Goal: Information Seeking & Learning: Learn about a topic

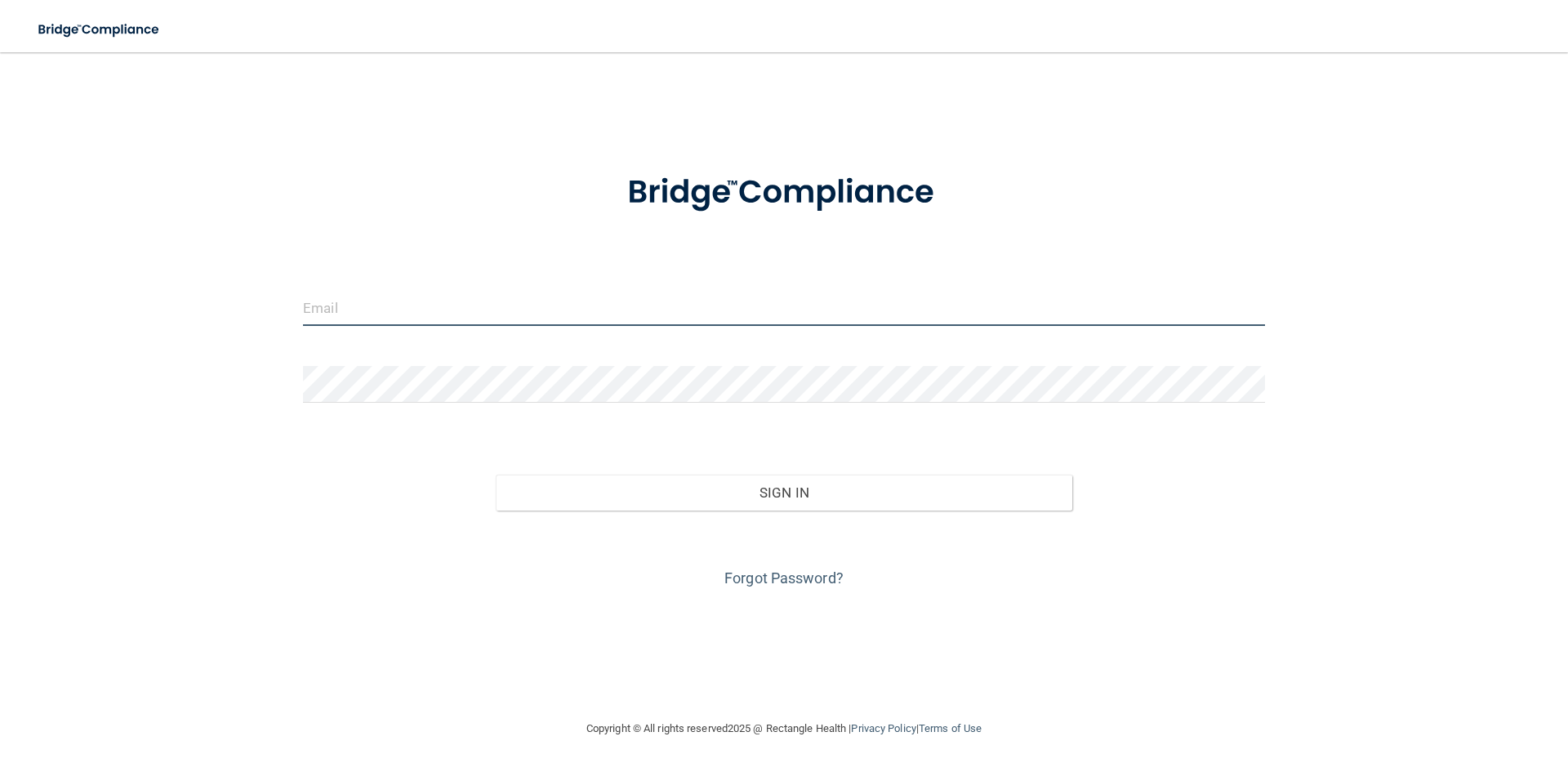
click at [379, 299] on input "email" at bounding box center [784, 308] width 962 height 37
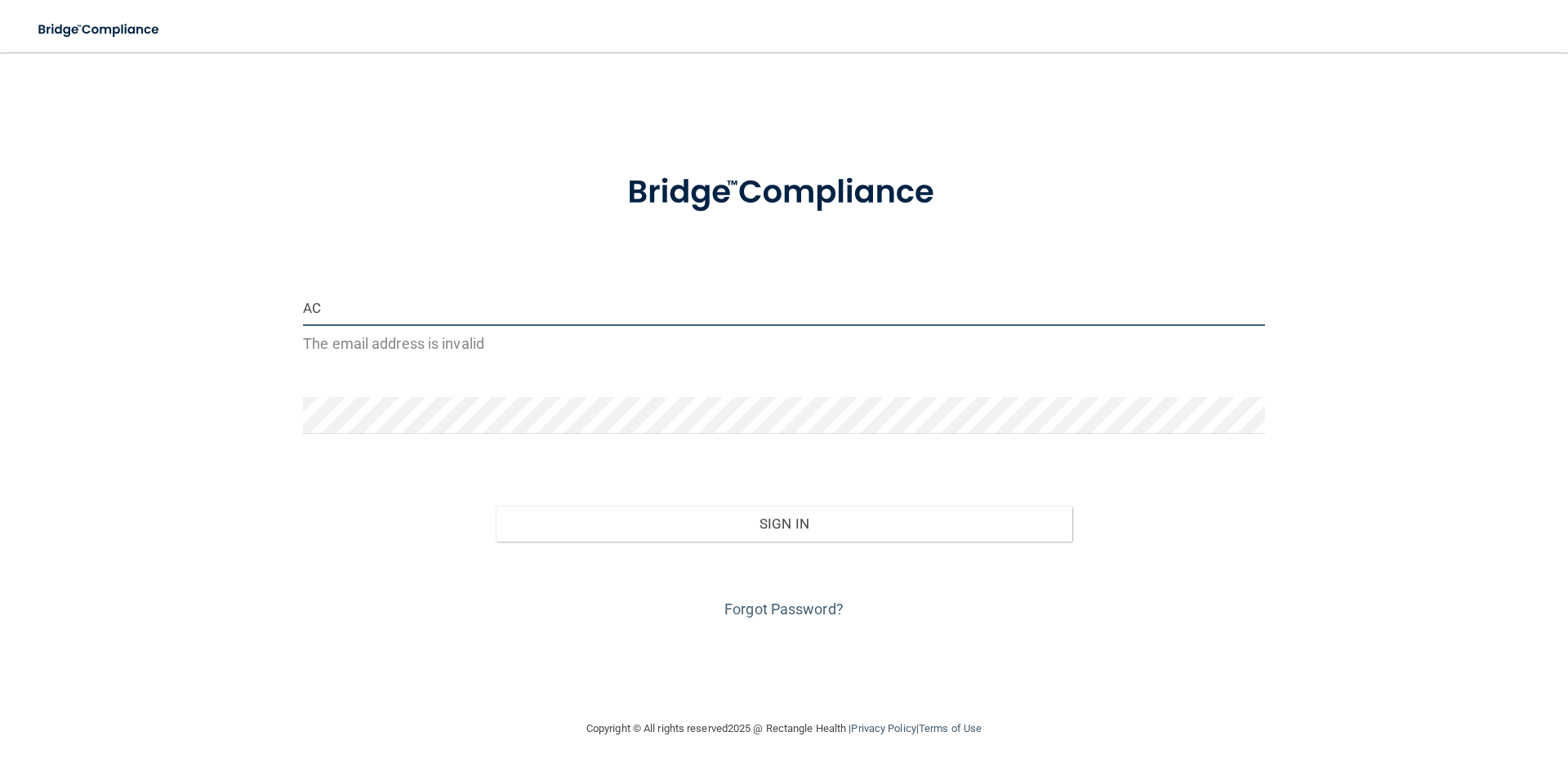
type input "AC"
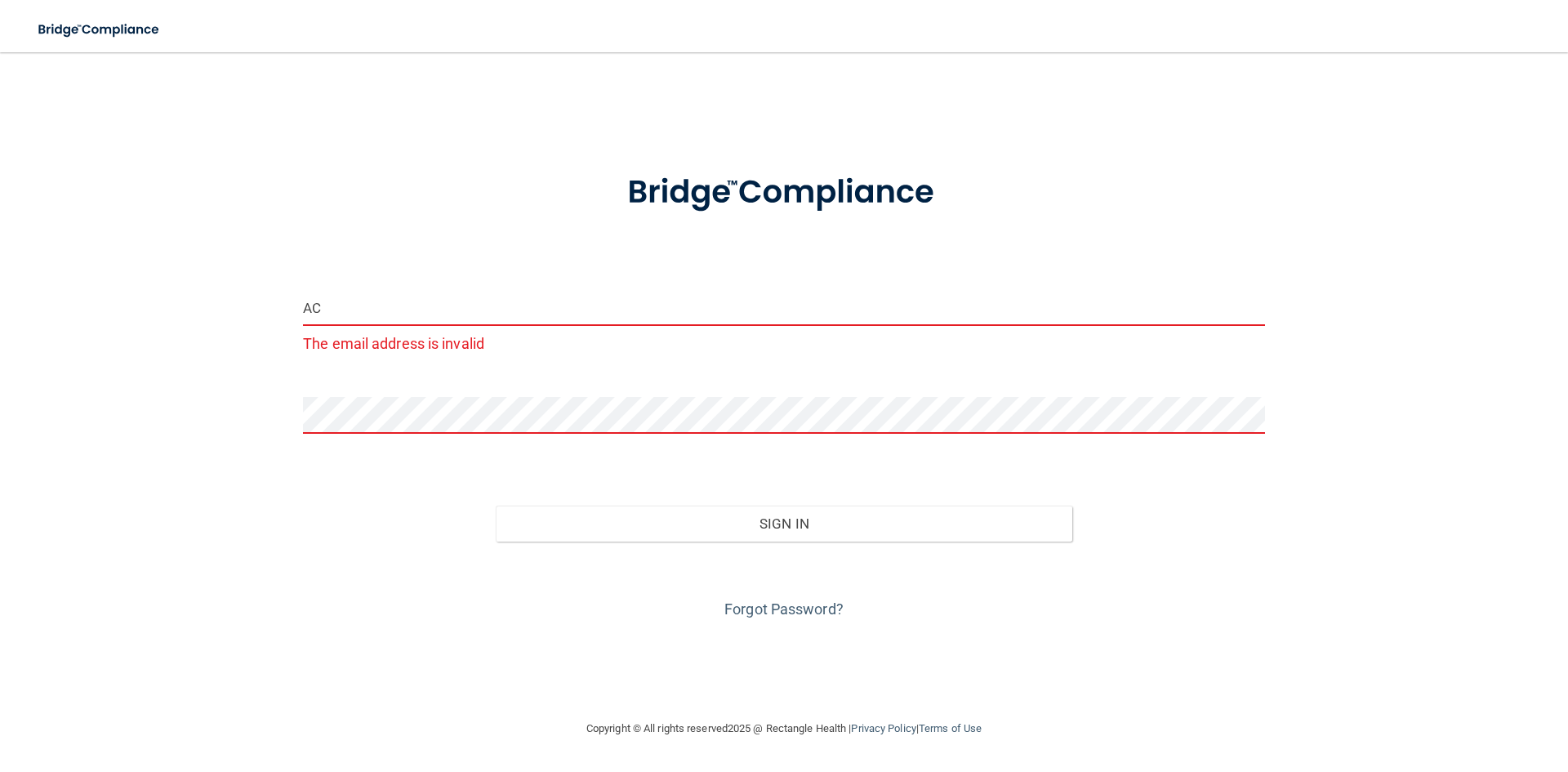
click at [368, 309] on input "AC" at bounding box center [784, 308] width 962 height 37
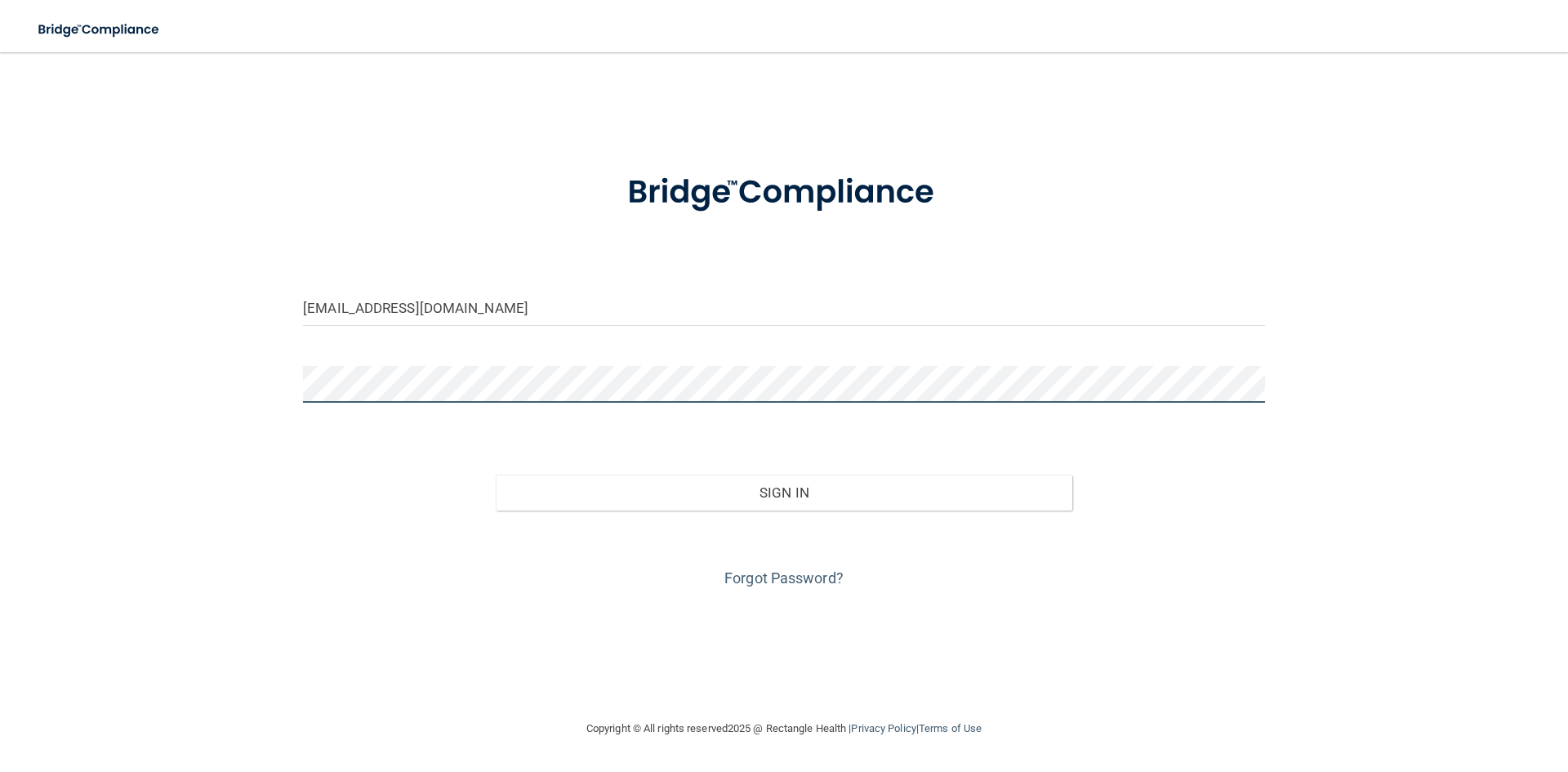
click at [495, 474] on button "Sign In" at bounding box center [784, 492] width 577 height 36
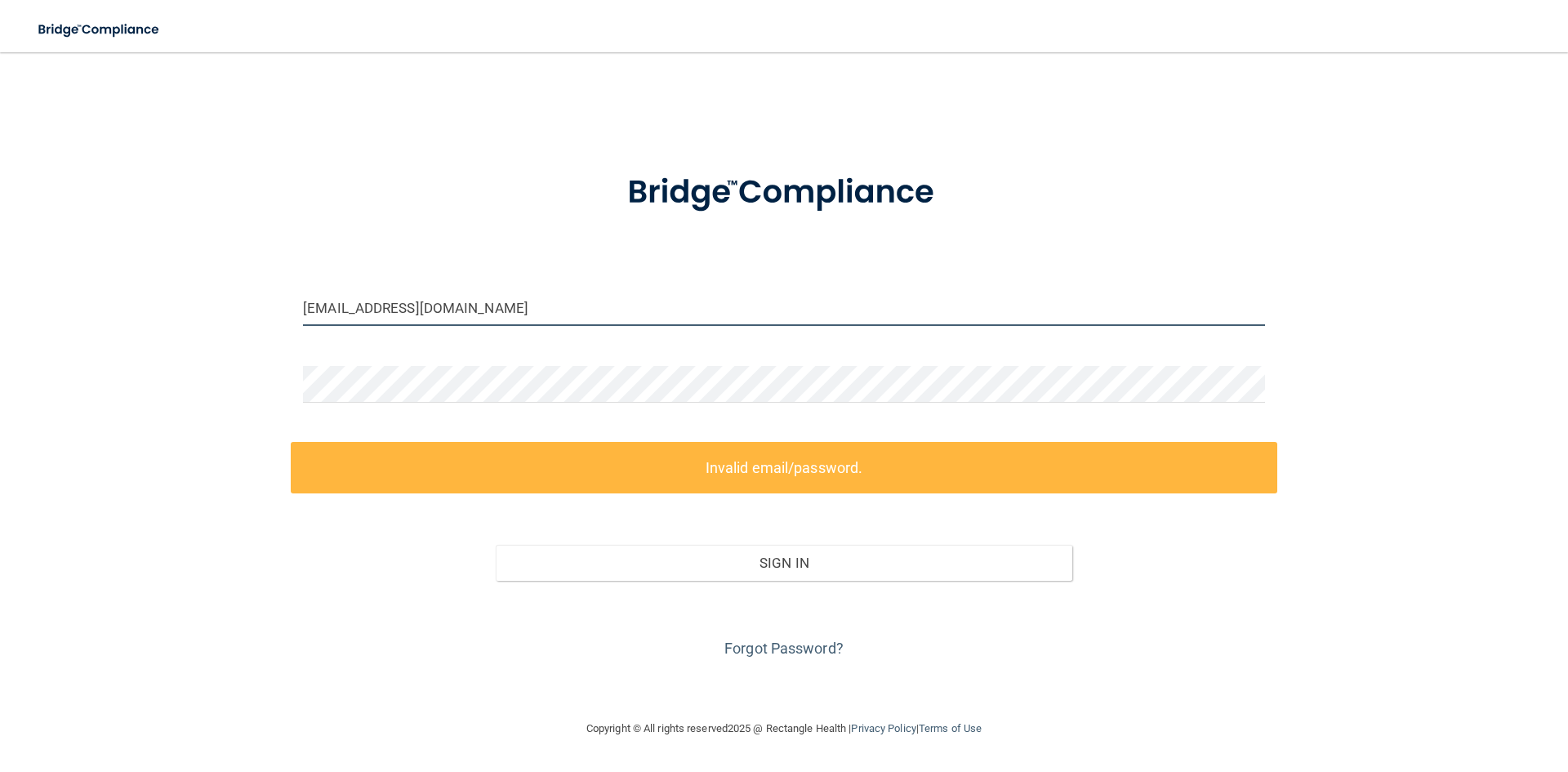
click at [455, 306] on input "[EMAIL_ADDRESS][DOMAIN_NAME]" at bounding box center [784, 308] width 962 height 37
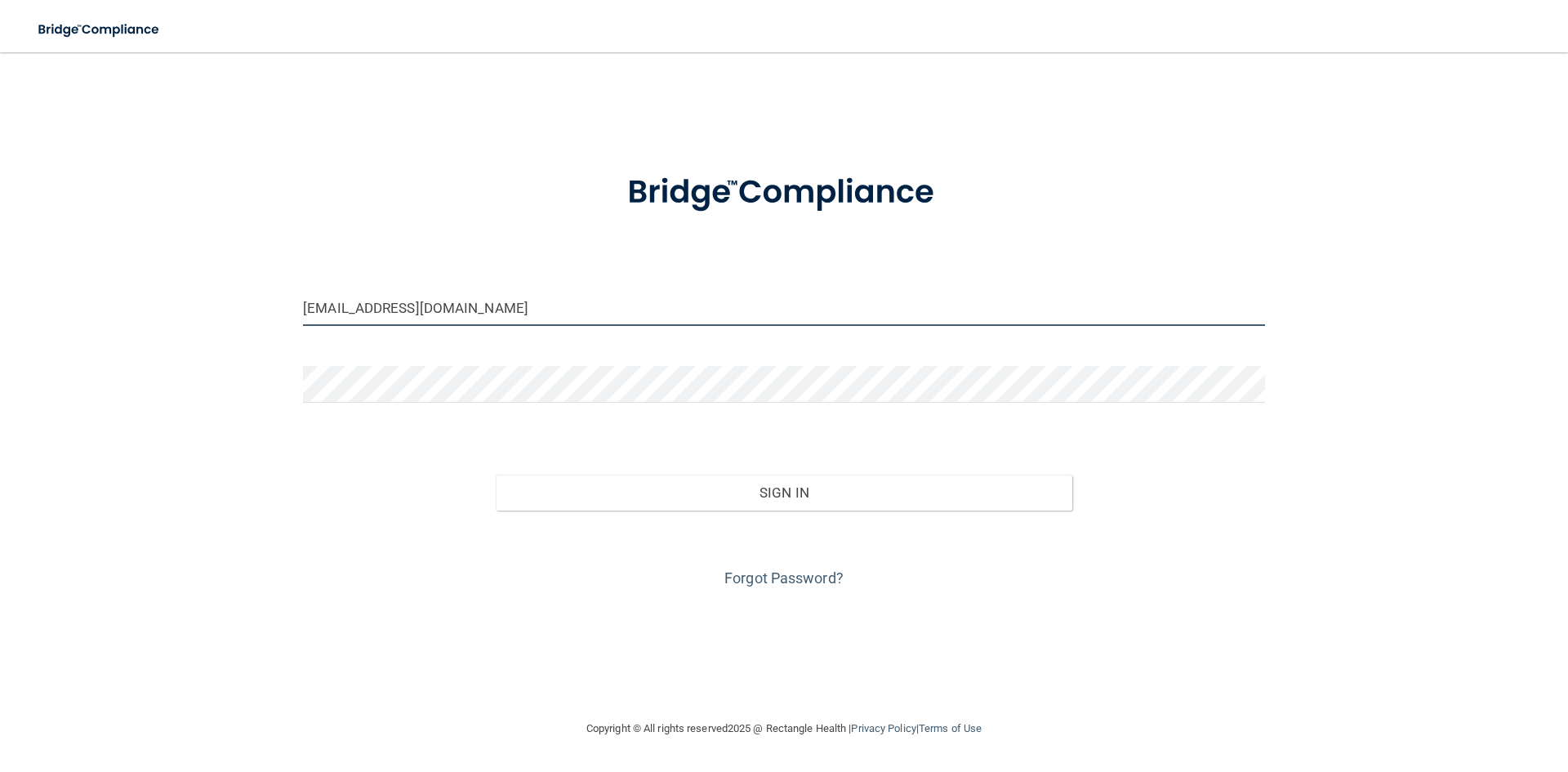
type input "[EMAIL_ADDRESS][DOMAIN_NAME]"
click at [495, 474] on button "Sign In" at bounding box center [784, 492] width 577 height 36
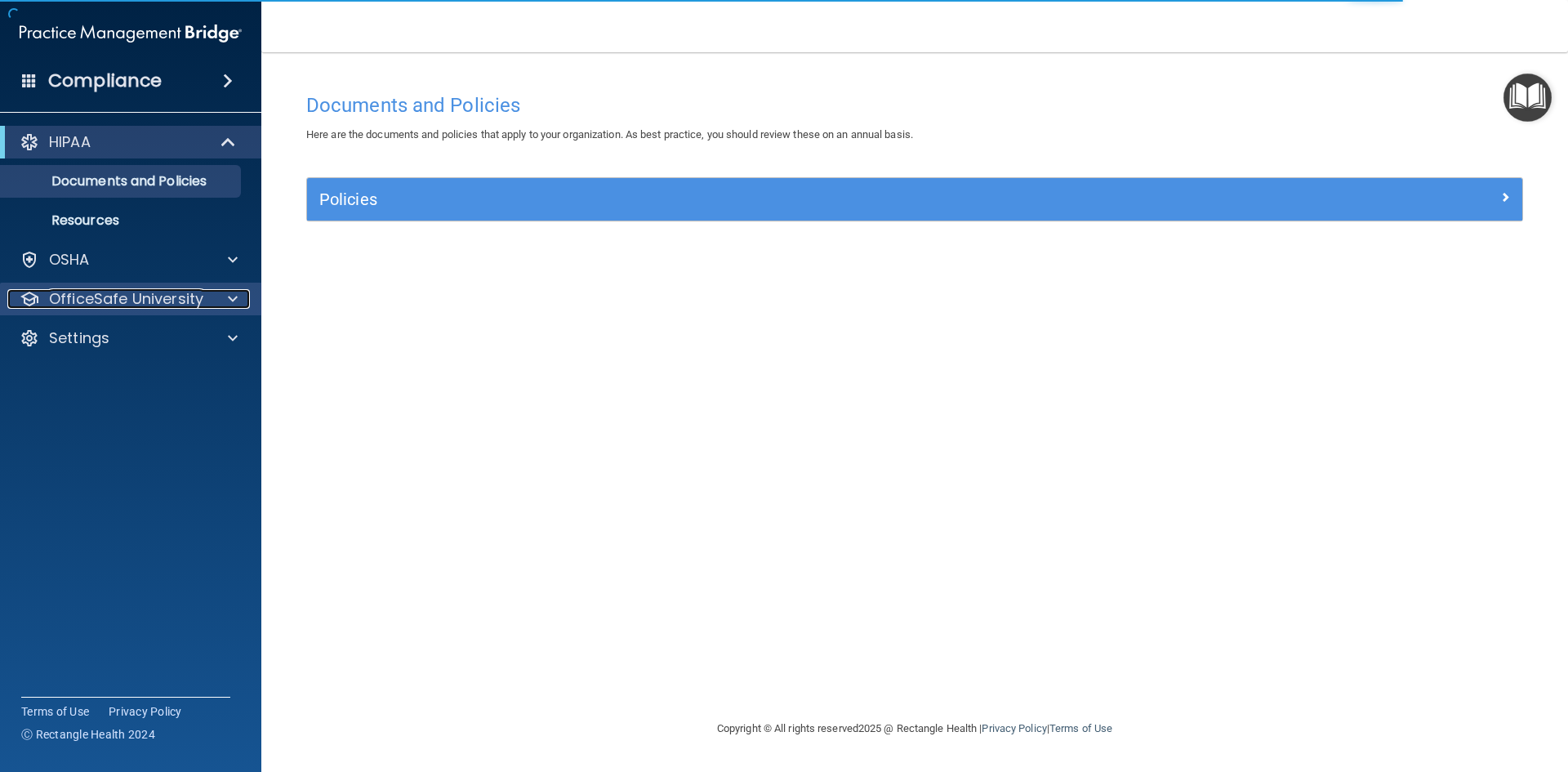
click at [112, 295] on p "OfficeSafe University" at bounding box center [126, 299] width 155 height 19
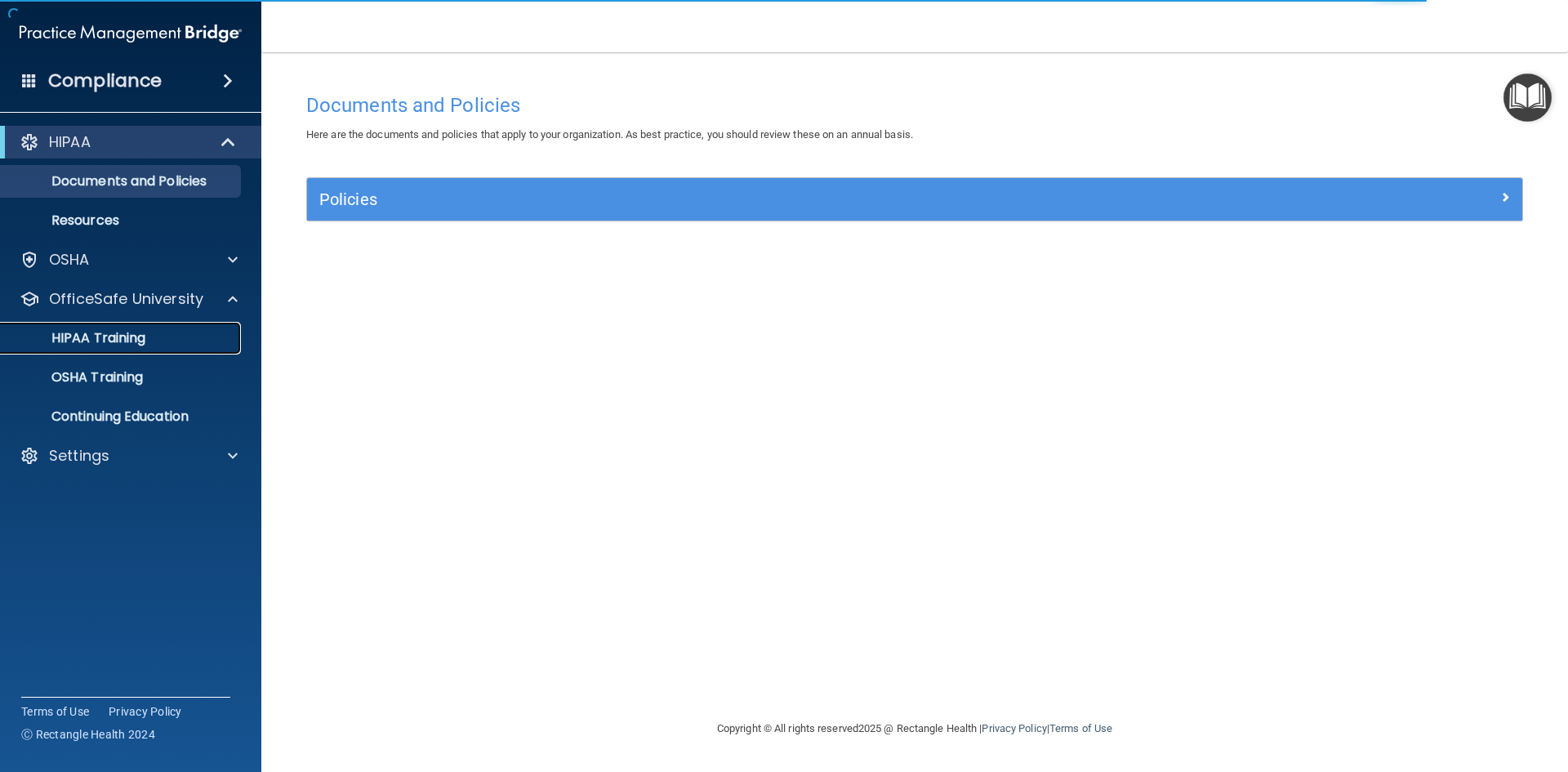
click at [133, 343] on p "HIPAA Training" at bounding box center [78, 338] width 135 height 16
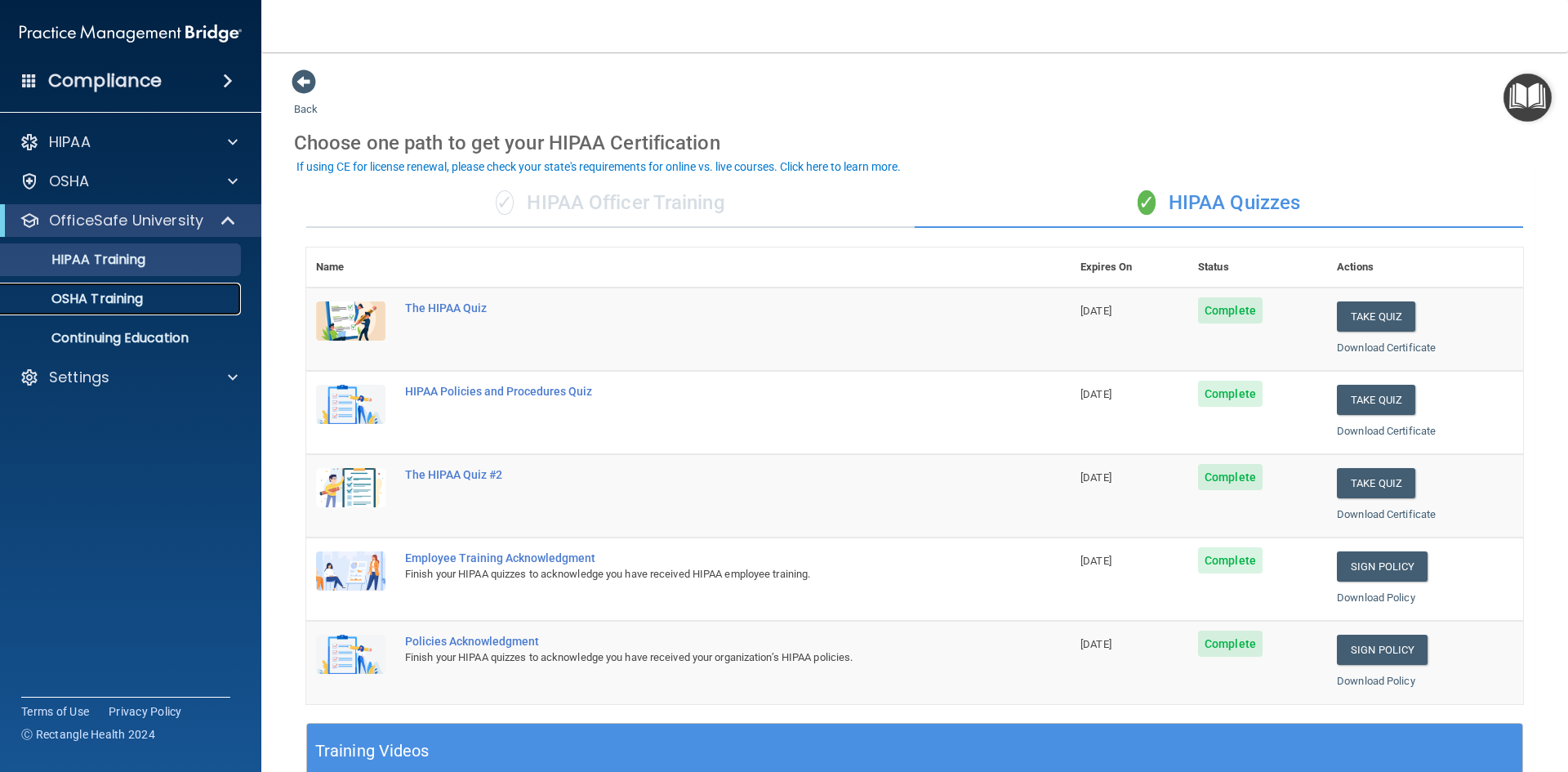
click at [155, 300] on div "OSHA Training" at bounding box center [122, 299] width 223 height 16
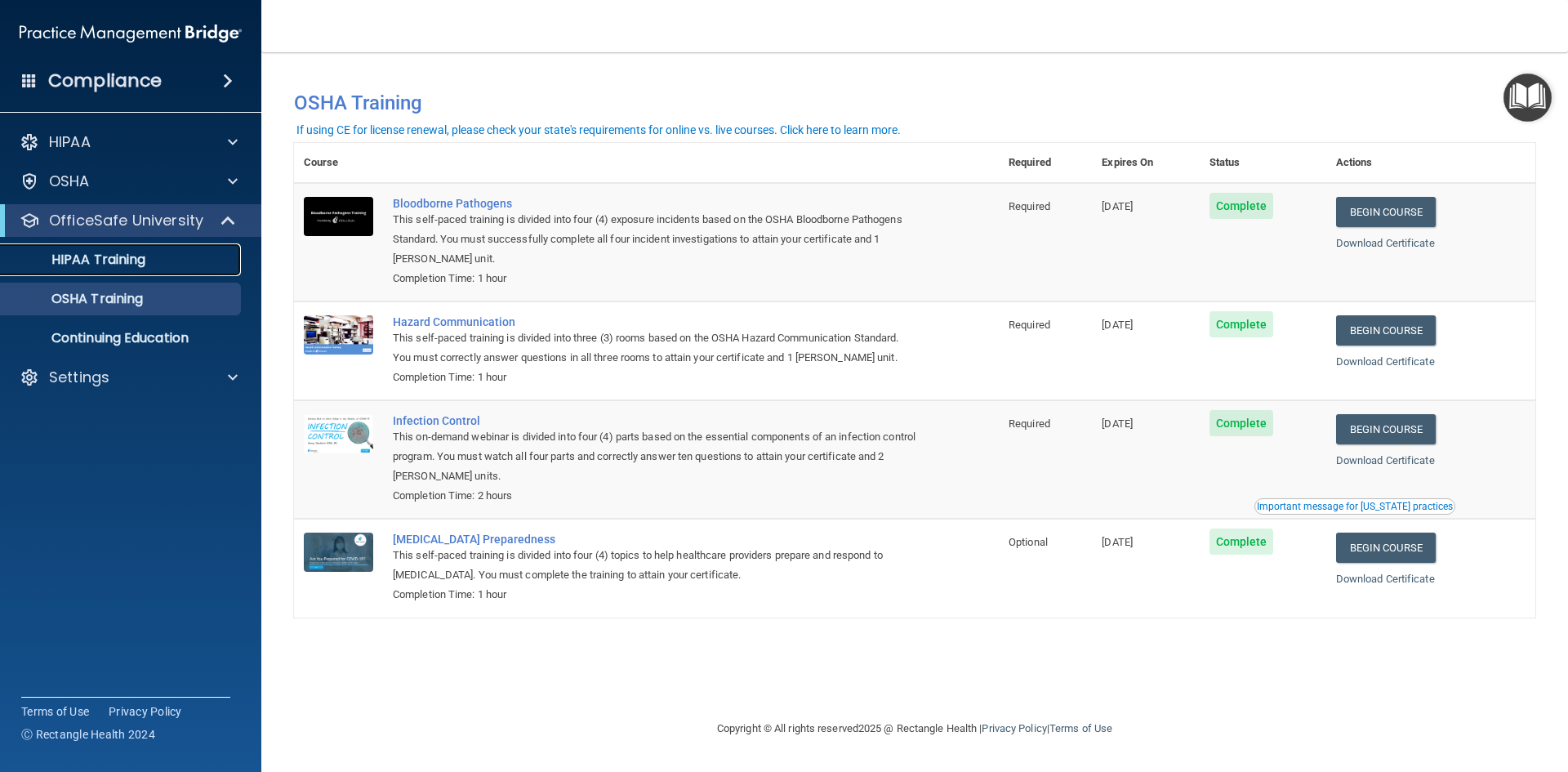
click at [143, 258] on p "HIPAA Training" at bounding box center [78, 260] width 135 height 16
